Goal: Find specific page/section: Find specific page/section

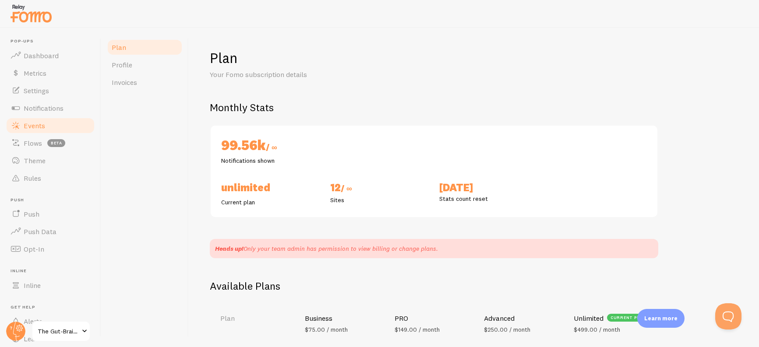
click at [57, 125] on link "Events" at bounding box center [50, 126] width 90 height 18
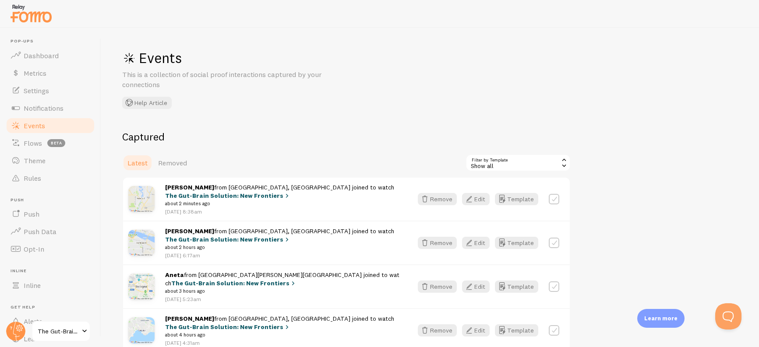
click at [73, 322] on span "The Gut-Brain Solution: New Frontiers" at bounding box center [59, 331] width 42 height 11
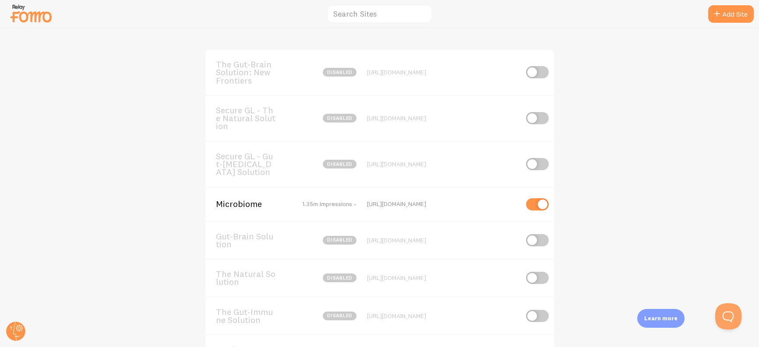
click at [242, 204] on span "Microbiome" at bounding box center [251, 204] width 71 height 8
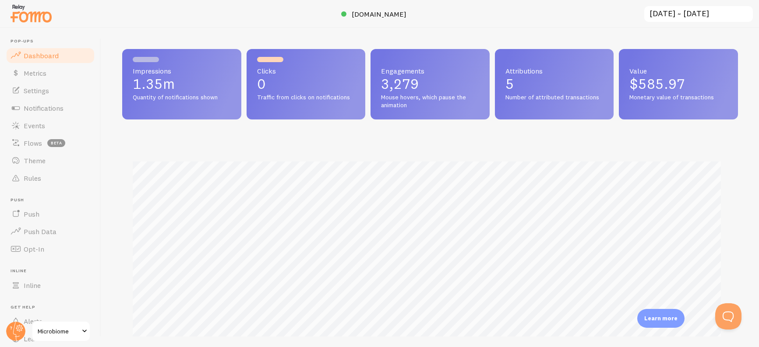
scroll to position [230, 609]
click at [50, 129] on link "Events" at bounding box center [50, 126] width 90 height 18
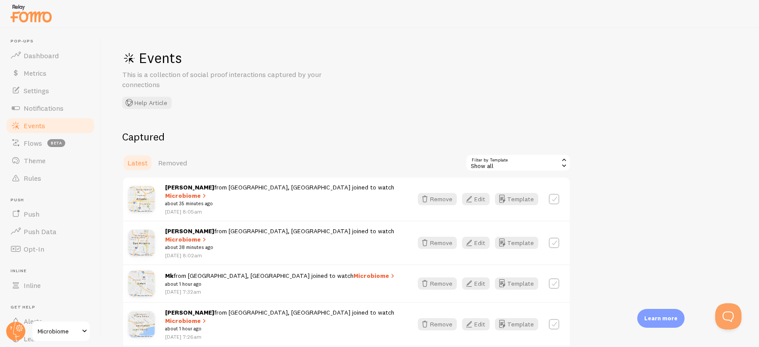
click at [506, 167] on div "Show all" at bounding box center [518, 163] width 105 height 18
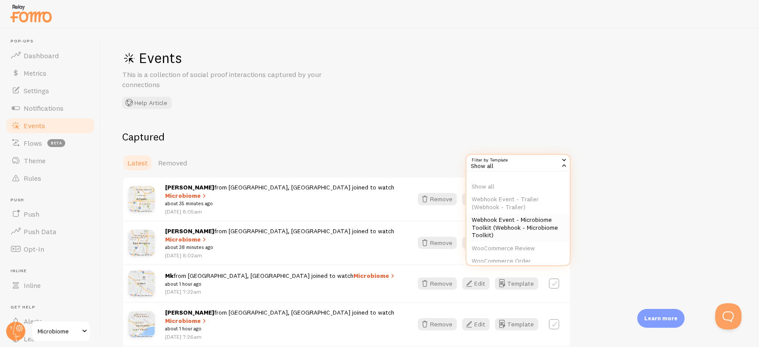
scroll to position [16, 0]
click at [512, 245] on li "WooCommerce Order" at bounding box center [518, 245] width 103 height 13
